Goal: Transaction & Acquisition: Purchase product/service

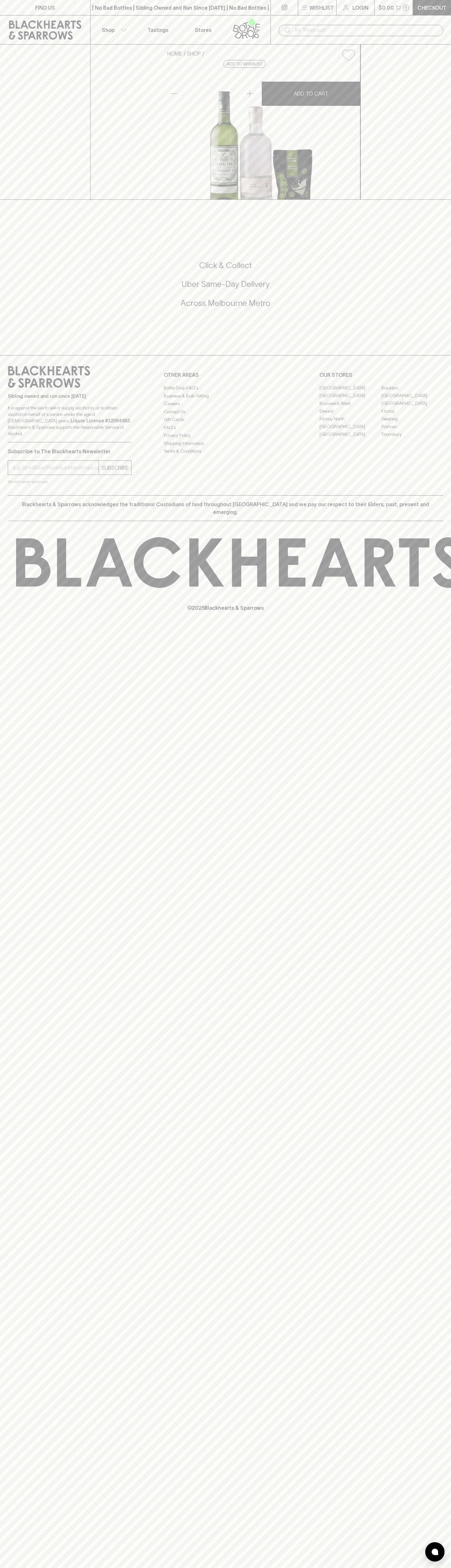
click at [20, 20] on link at bounding box center [45, 30] width 90 height 29
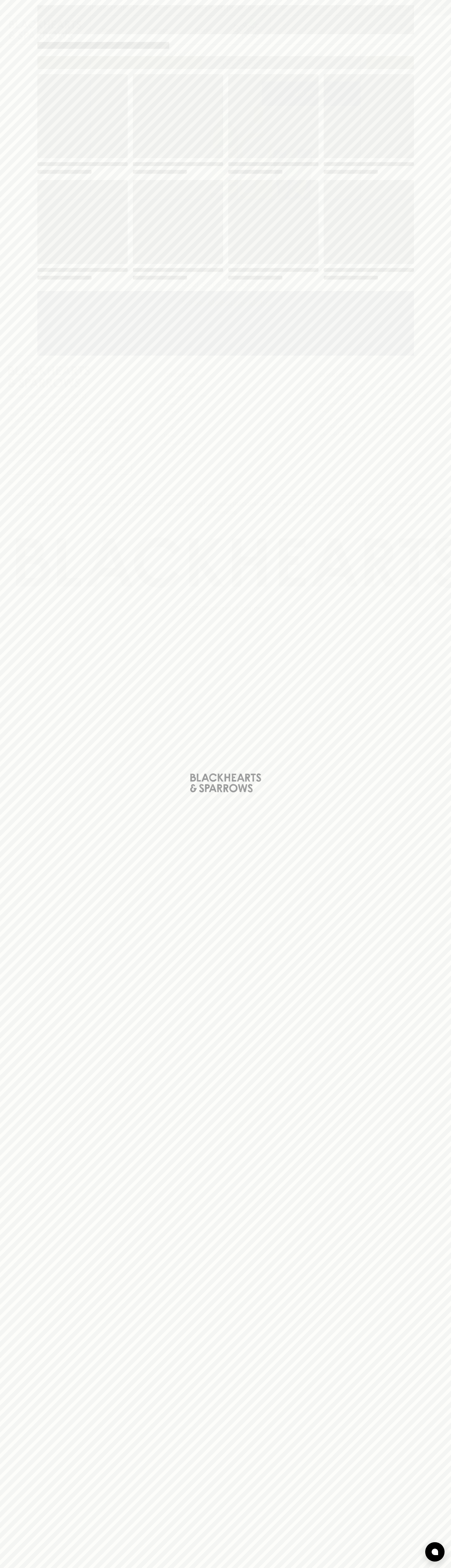
click at [443, 443] on div "Loading" at bounding box center [226, 784] width 451 height 1568
click at [313, 1568] on html "FIND US | No Bad Bottles | Sibling Owned and Run Since 2006 | No Bad Bottles | …" at bounding box center [226, 784] width 451 height 1568
click at [9, 417] on div "Loading" at bounding box center [226, 784] width 451 height 1568
